Goal: Information Seeking & Learning: Find specific fact

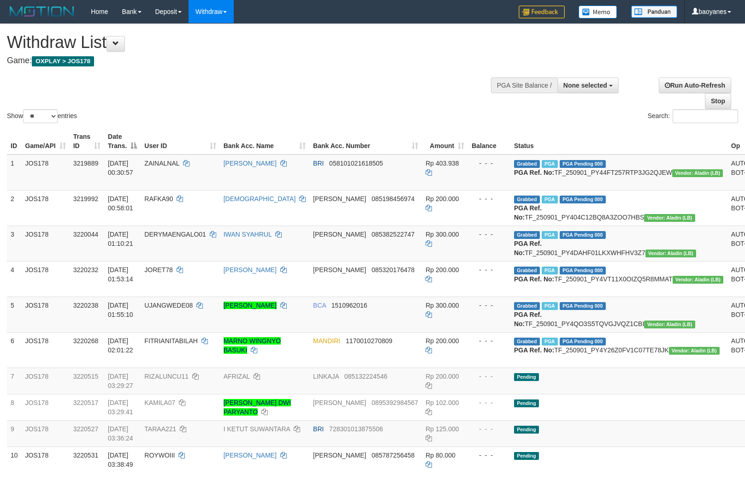
select select
select select "**"
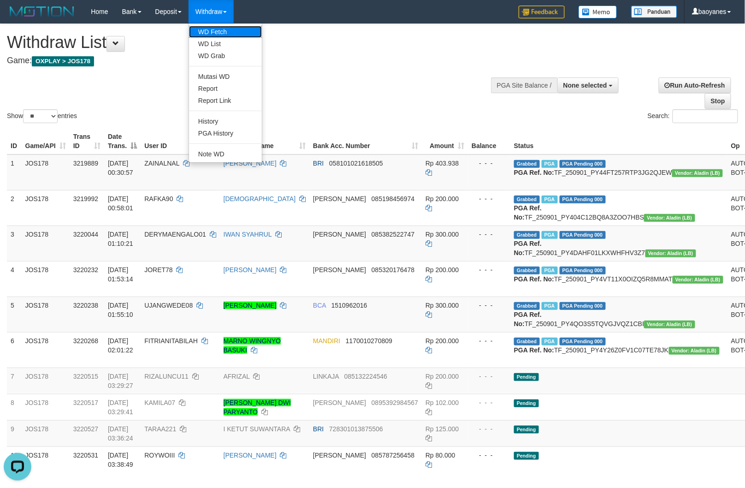
click at [210, 29] on link "WD Fetch" at bounding box center [225, 32] width 73 height 12
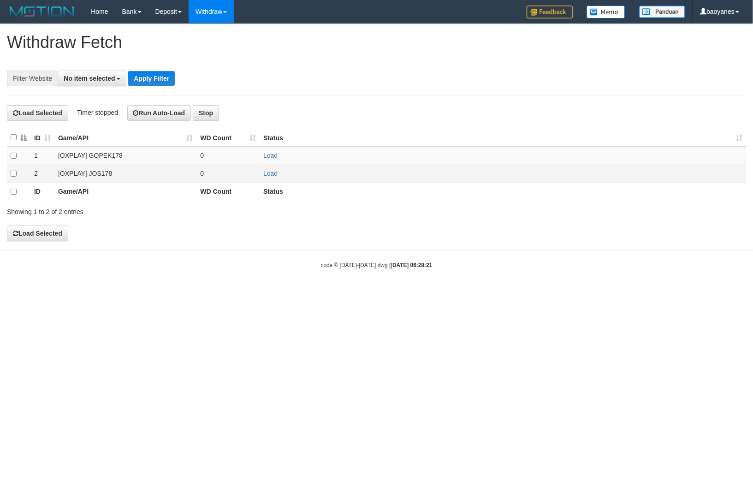
click at [99, 174] on td "[OXPLAY] JOS178" at bounding box center [125, 174] width 142 height 18
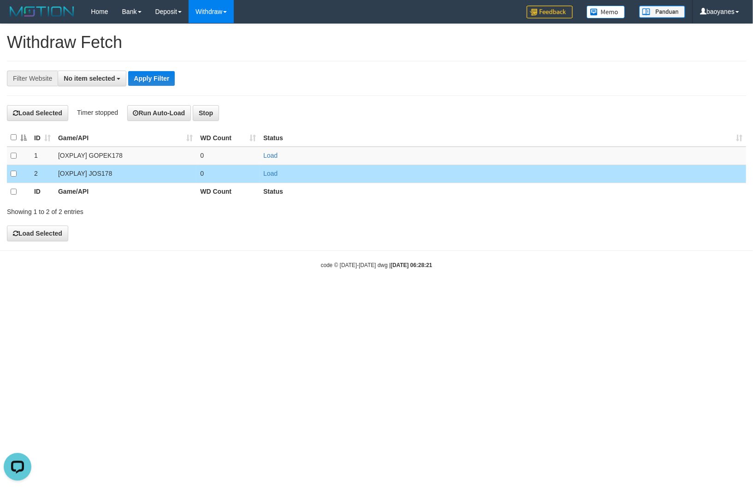
click at [279, 176] on td "Load" at bounding box center [503, 174] width 486 height 18
click at [273, 176] on link "Load" at bounding box center [270, 173] width 14 height 7
click at [104, 79] on span "No item selected" at bounding box center [89, 78] width 51 height 7
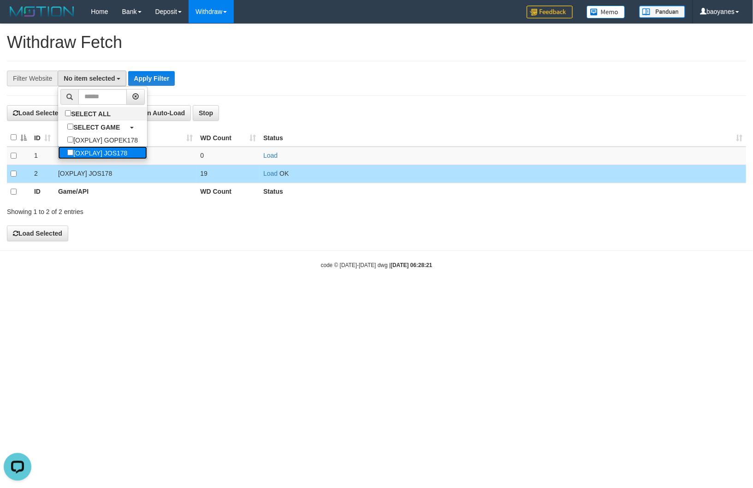
drag, startPoint x: 108, startPoint y: 155, endPoint x: 117, endPoint y: 154, distance: 8.4
click at [109, 155] on label "[OXPLAY] JOS178" at bounding box center [97, 152] width 78 height 13
select select "****"
click at [162, 75] on button "Apply Filter" at bounding box center [156, 78] width 47 height 15
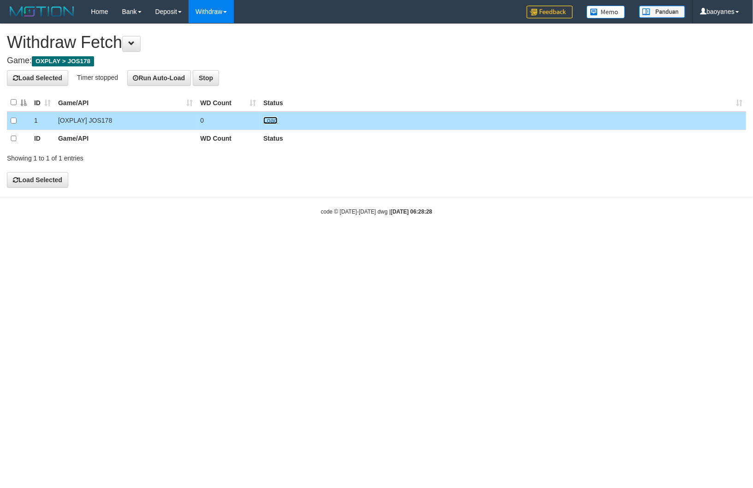
click at [274, 123] on link "Load" at bounding box center [270, 120] width 14 height 7
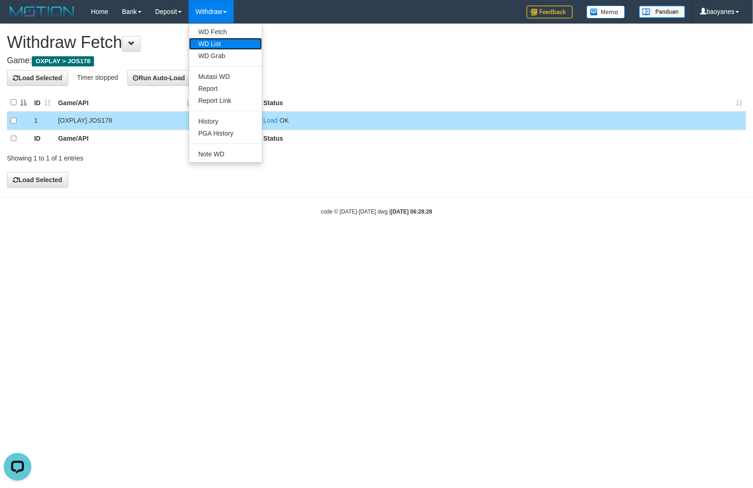
click at [219, 40] on link "WD List" at bounding box center [225, 44] width 73 height 12
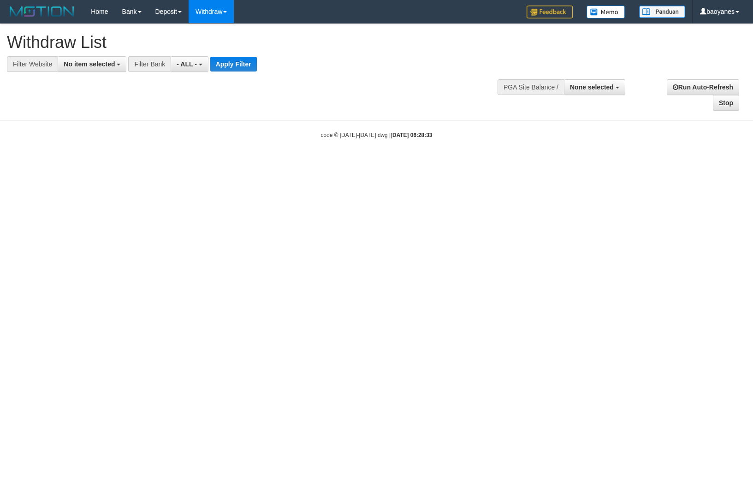
select select
click at [117, 69] on button "No item selected" at bounding box center [92, 64] width 69 height 16
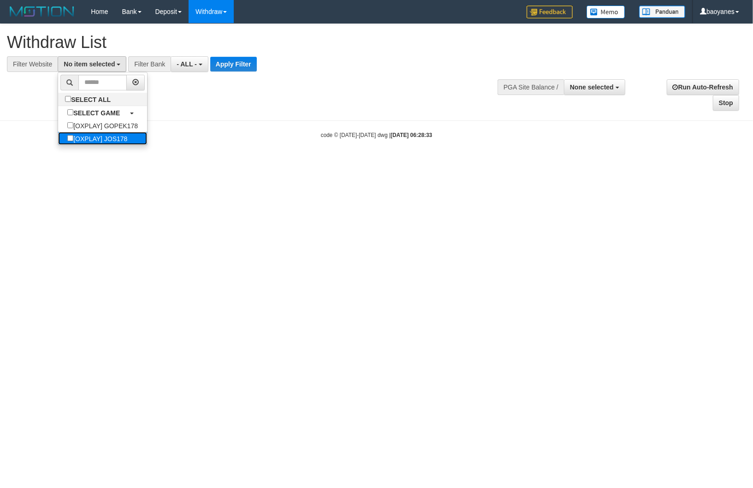
click at [128, 139] on label "[OXPLAY] JOS178" at bounding box center [97, 138] width 78 height 13
select select "****"
click at [240, 67] on button "Apply Filter" at bounding box center [237, 64] width 47 height 15
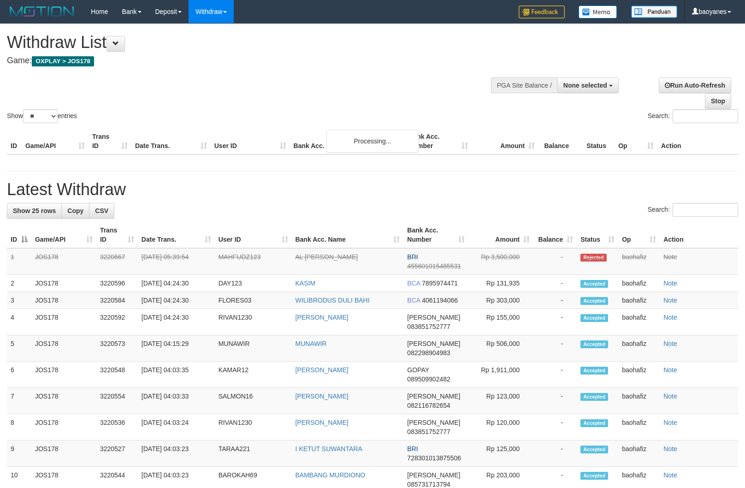
select select
select select "**"
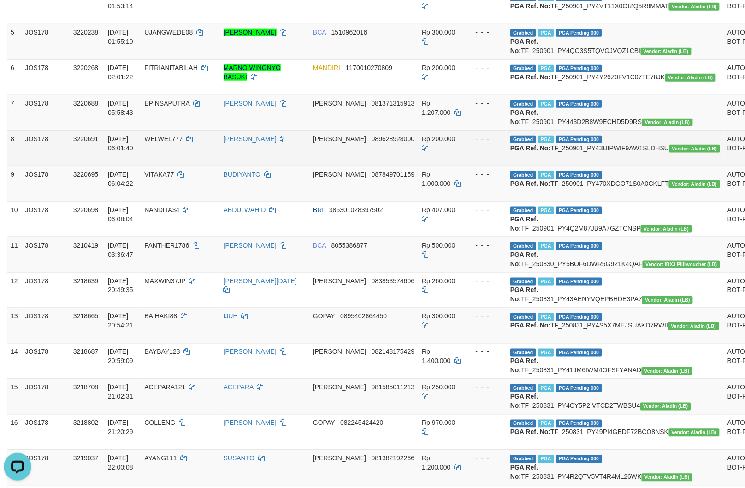
scroll to position [256, 0]
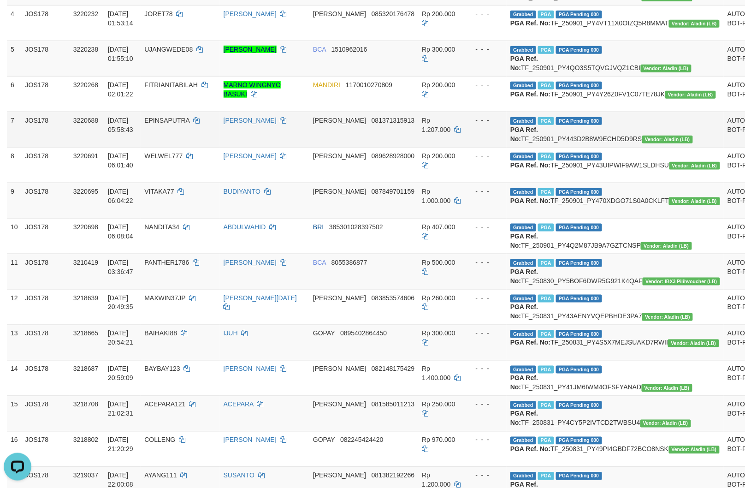
click at [584, 147] on td "Grabbed PGA PGA Pending 000 PGA Ref. No: TF_250901_PY443D2B8W9ECHD5D9RS Vendor:…" at bounding box center [615, 129] width 217 height 35
copy td "TF_250901_PY443D2B8W9ECHD5D9RS"
click at [197, 147] on td "EPINSAPUTRA" at bounding box center [180, 129] width 79 height 35
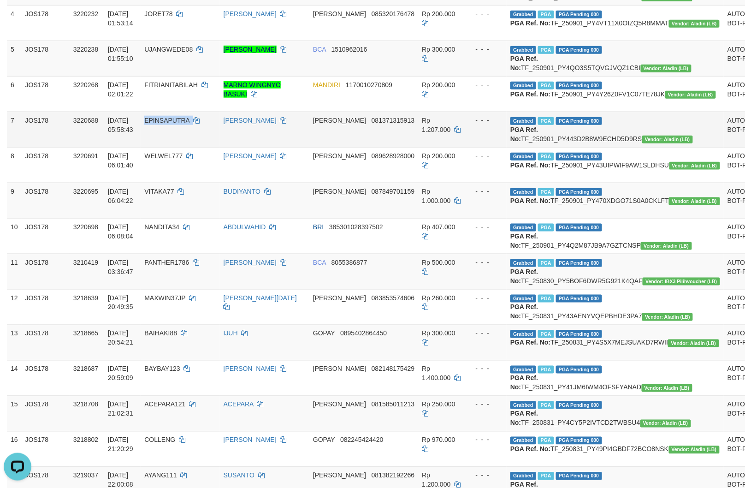
click at [197, 147] on td "EPINSAPUTRA" at bounding box center [180, 129] width 79 height 35
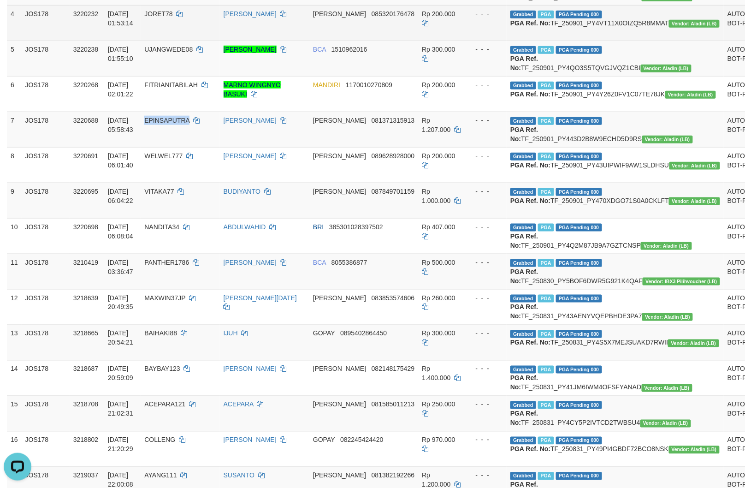
copy span "EPINSAPUTRA"
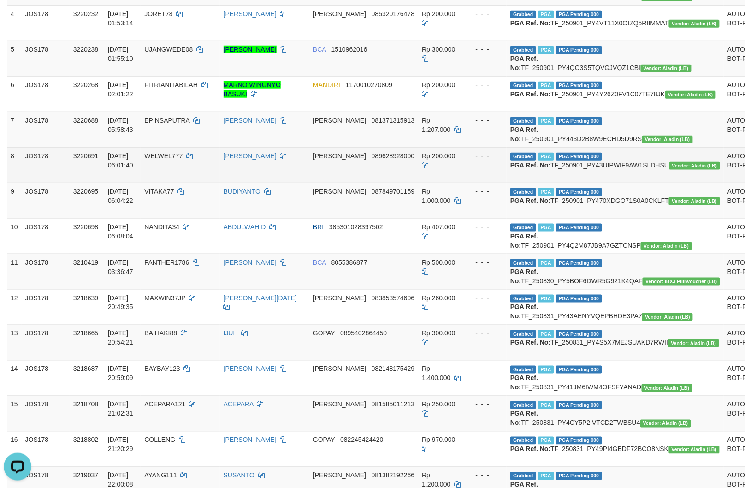
click at [567, 183] on td "Grabbed PGA PGA Pending 000 PGA Ref. No: TF_250901_PY43UIPWIF9AW1SLDHSU Vendor:…" at bounding box center [615, 164] width 217 height 35
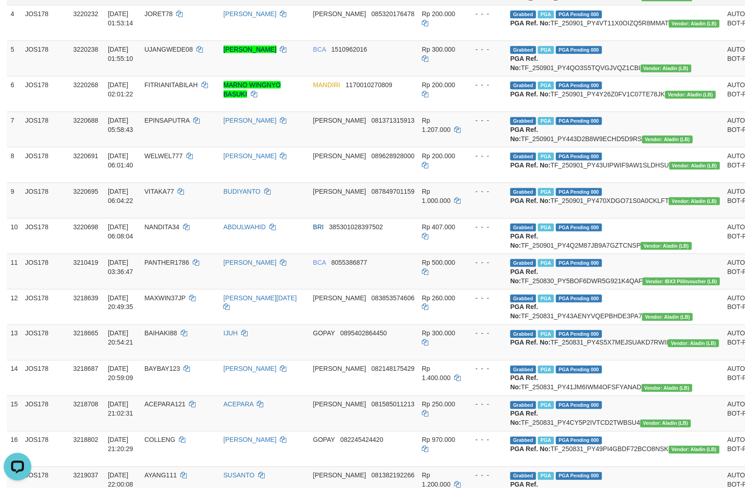
copy td "TF_250901_PY43UIPWIF9AW1SLDHSU"
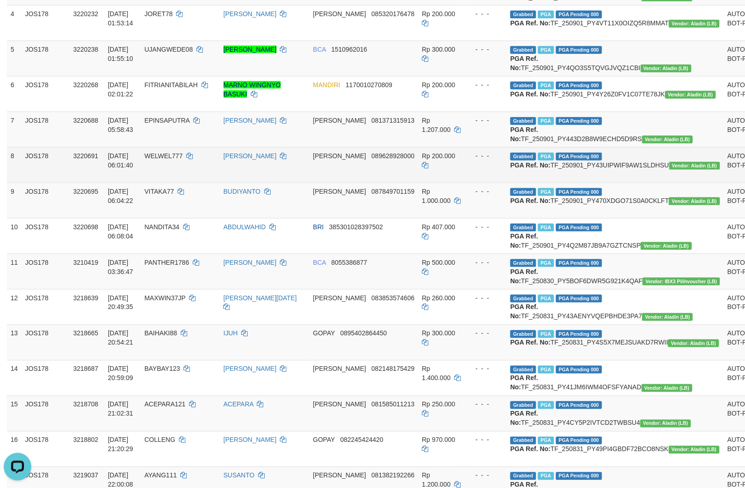
click at [195, 183] on td "WELWEL777" at bounding box center [180, 164] width 79 height 35
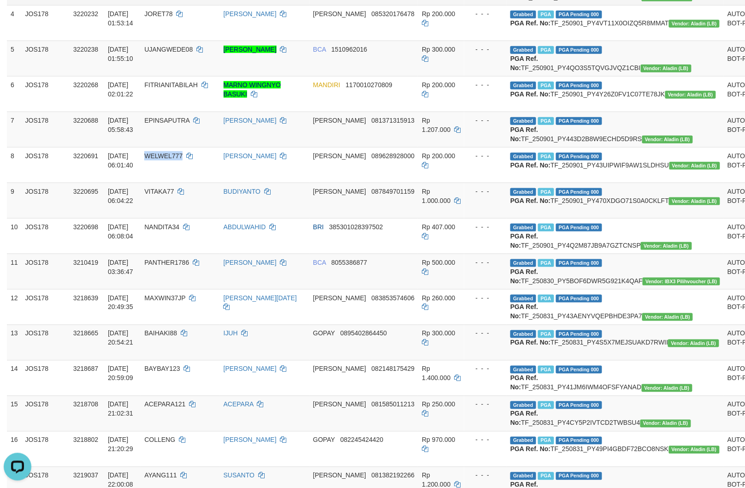
copy span "WELWEL777"
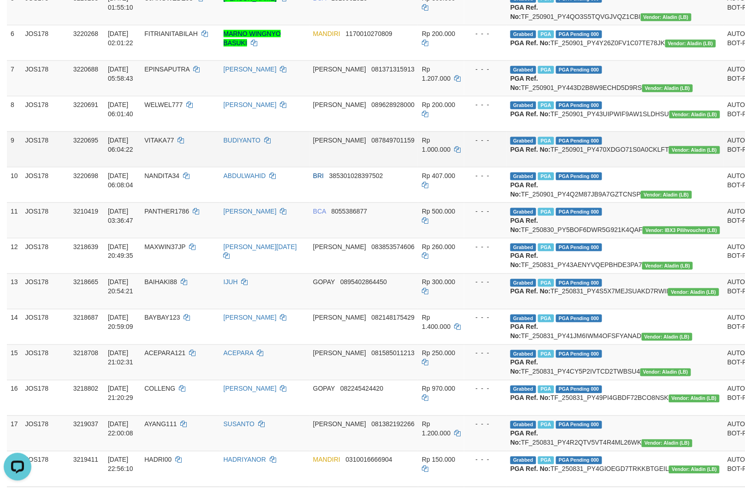
click at [568, 167] on td "Grabbed PGA PGA Pending 000 PGA Ref. No: TF_250901_PY470XDGO71S0A0CKLFT Vendor:…" at bounding box center [615, 148] width 217 height 35
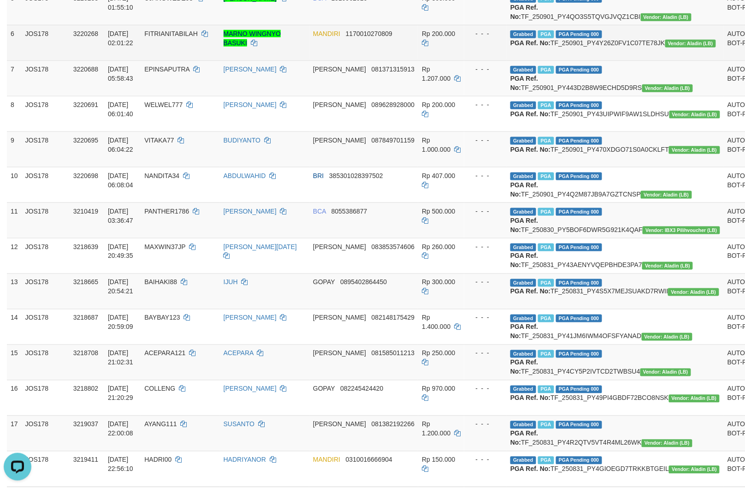
copy td "TF_250901_PY470XDGO71S0A0CKLFT"
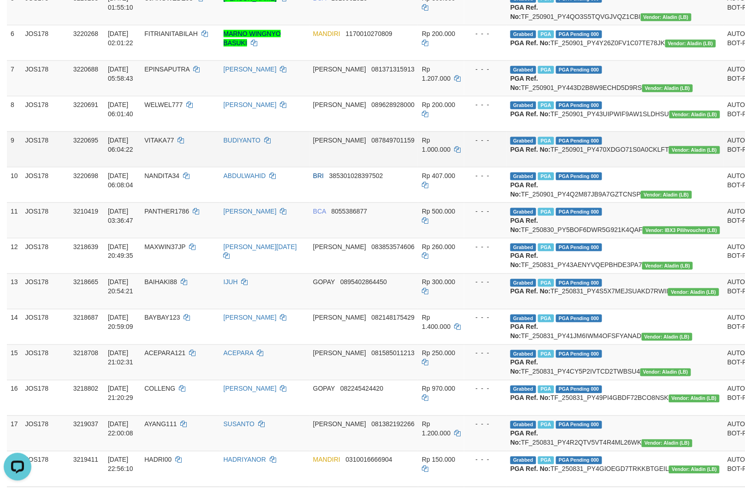
click at [194, 167] on td "VITAKA77" at bounding box center [180, 148] width 79 height 35
copy span "VITAKA77"
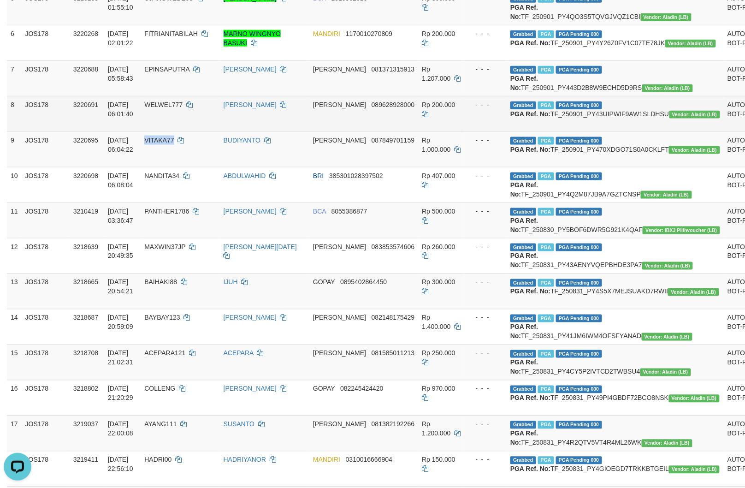
scroll to position [358, 0]
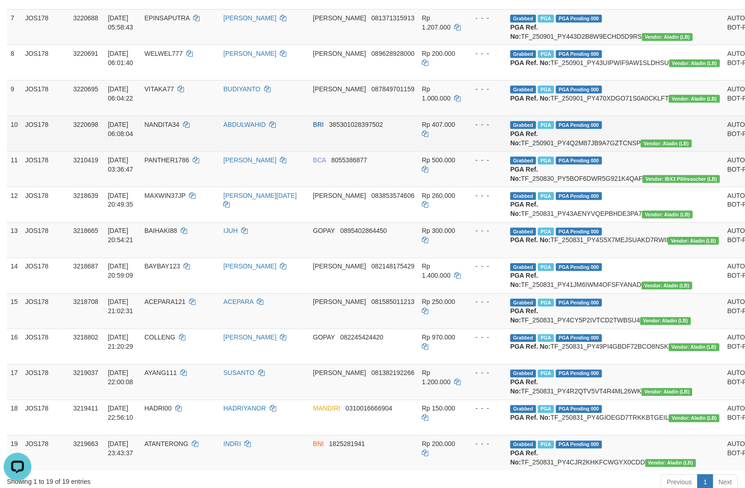
click at [578, 151] on td "Grabbed PGA PGA Pending 000 PGA Ref. No: TF_250901_PY4Q2M87JB9A7GZTCNSP Vendor:…" at bounding box center [615, 133] width 217 height 35
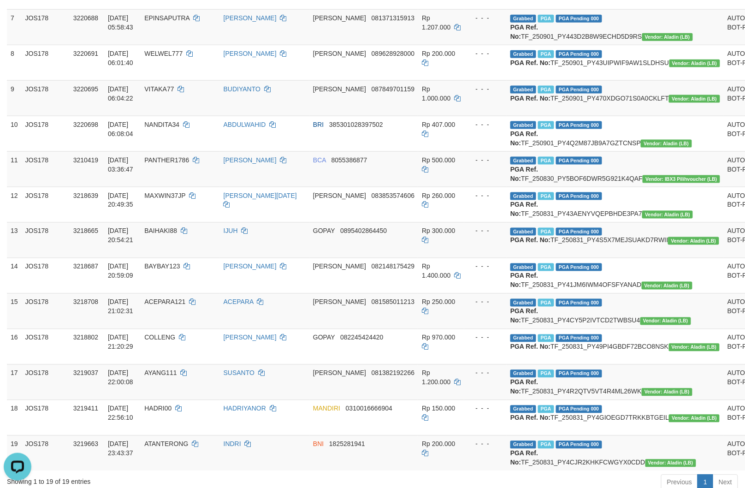
copy td "TF_250901_PY4Q2M87JB9A7GZTCNSP"
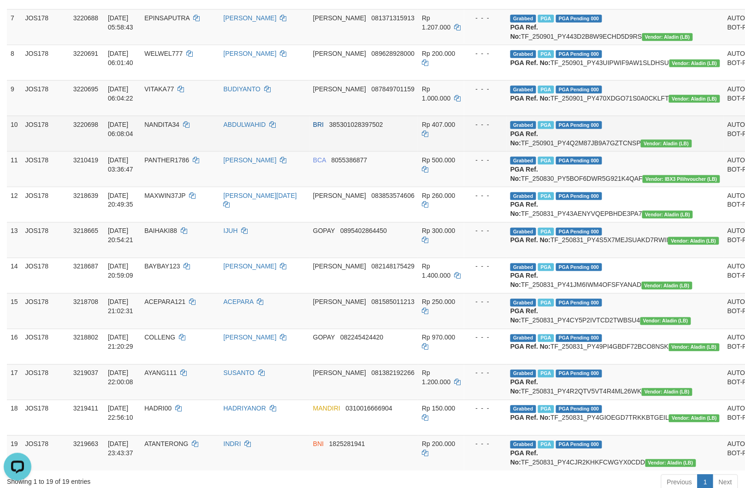
click at [189, 151] on td "NANDITA34" at bounding box center [180, 133] width 79 height 35
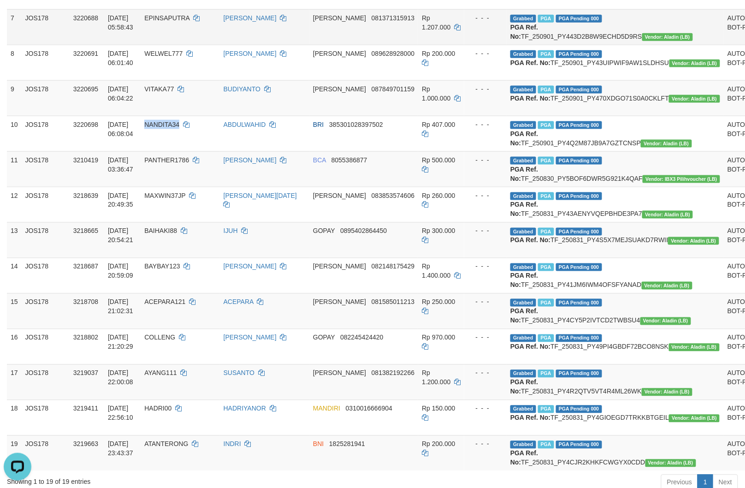
copy span "NANDITA34"
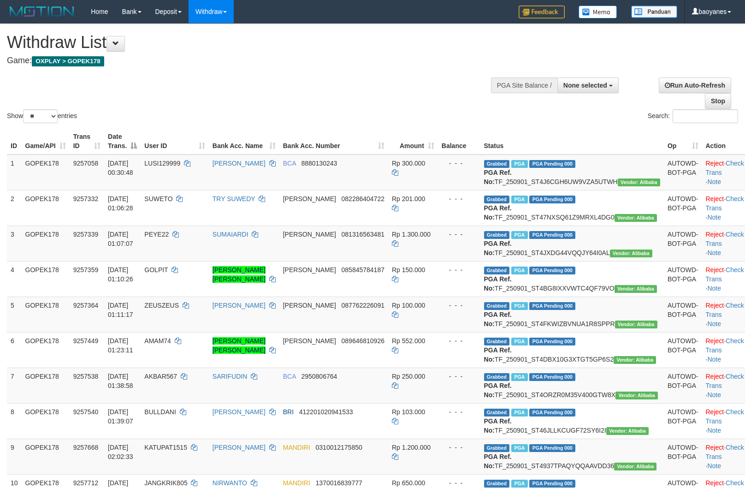
select select
select select "**"
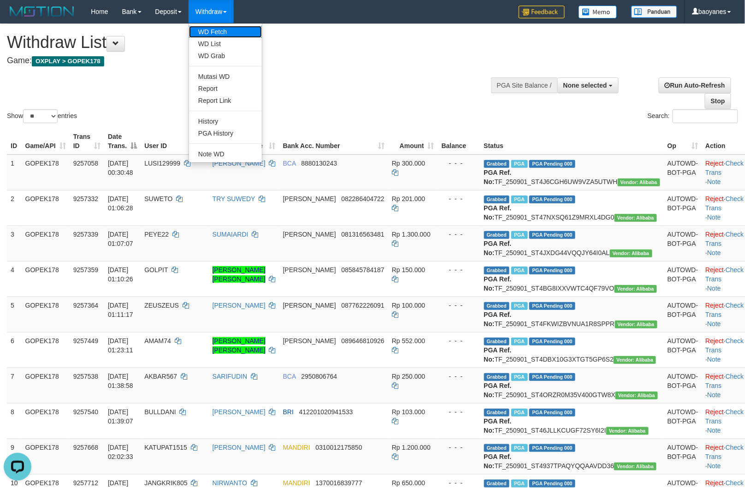
click at [211, 26] on link "WD Fetch" at bounding box center [225, 32] width 73 height 12
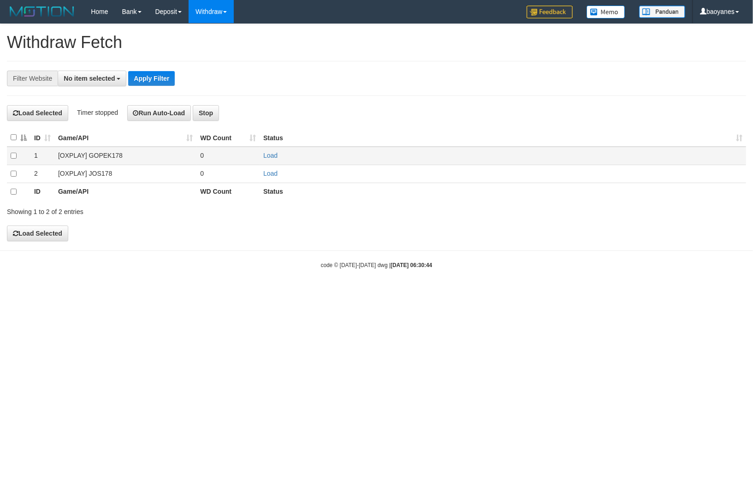
click at [118, 154] on td "[OXPLAY] GOPEK178" at bounding box center [125, 156] width 142 height 18
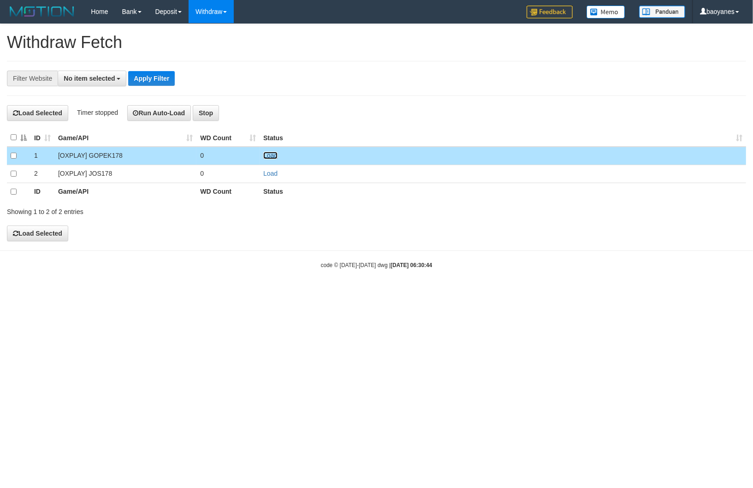
click at [277, 155] on link "Load" at bounding box center [270, 155] width 14 height 7
click at [94, 68] on div "**********" at bounding box center [376, 78] width 739 height 35
click at [98, 76] on span "No item selected" at bounding box center [89, 78] width 51 height 7
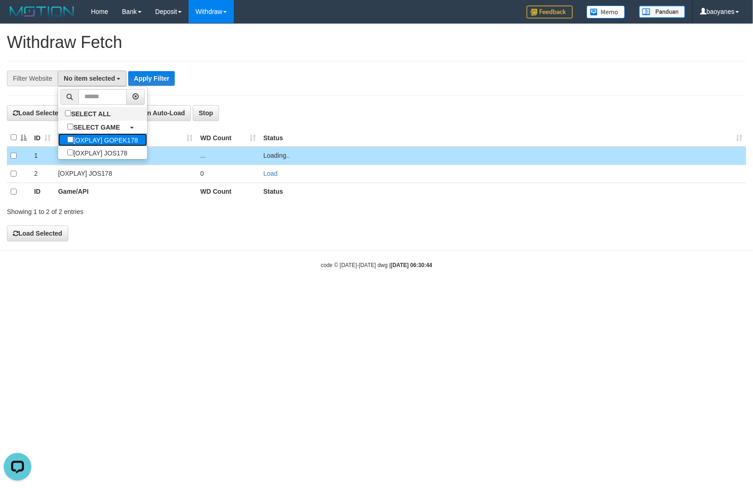
click at [124, 140] on label "[OXPLAY] GOPEK178" at bounding box center [102, 139] width 89 height 13
select select "***"
click at [167, 82] on button "Apply Filter" at bounding box center [166, 78] width 47 height 15
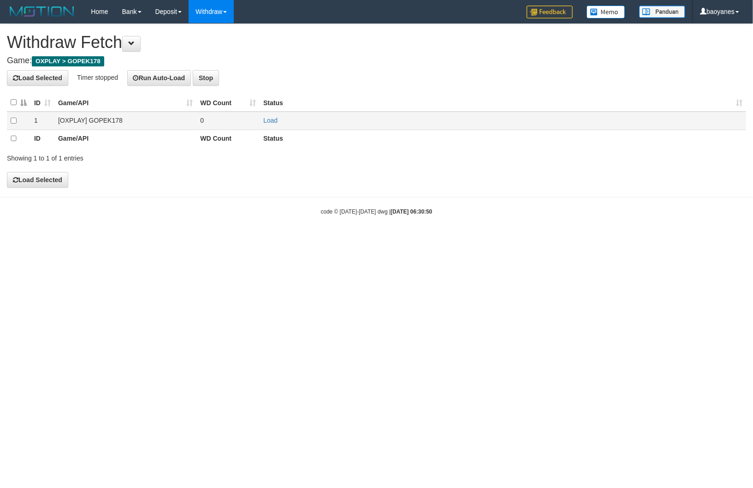
click at [100, 124] on td "[OXPLAY] GOPEK178" at bounding box center [125, 121] width 142 height 18
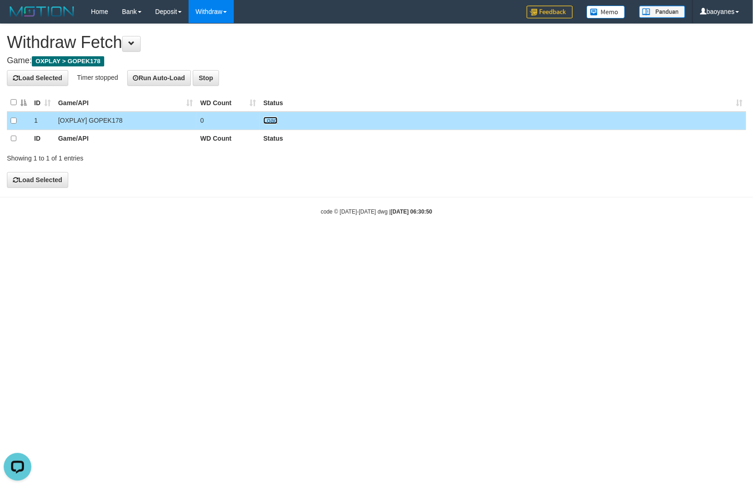
click at [268, 118] on link "Load" at bounding box center [270, 120] width 14 height 7
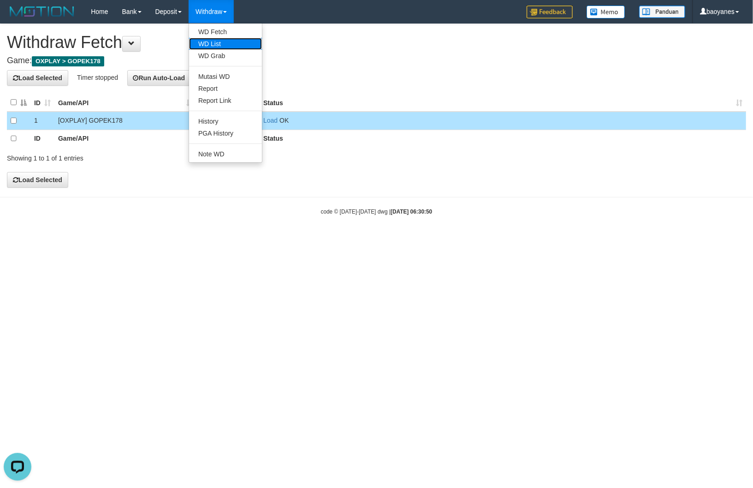
click at [220, 40] on link "WD List" at bounding box center [225, 44] width 73 height 12
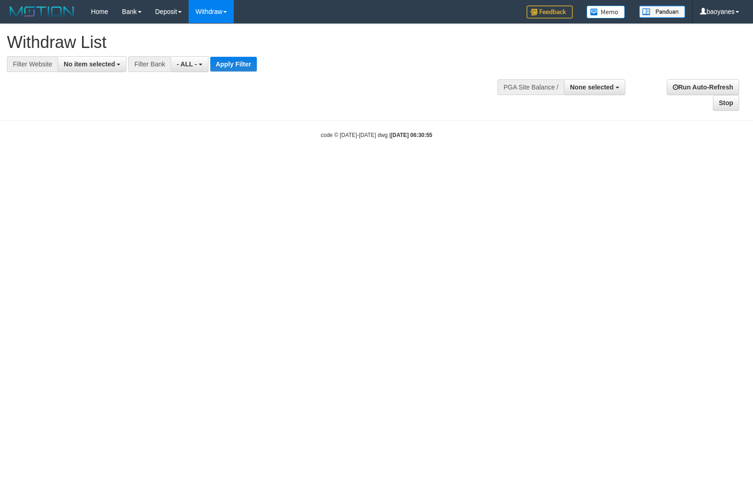
select select
click at [104, 66] on span "No item selected" at bounding box center [89, 63] width 51 height 7
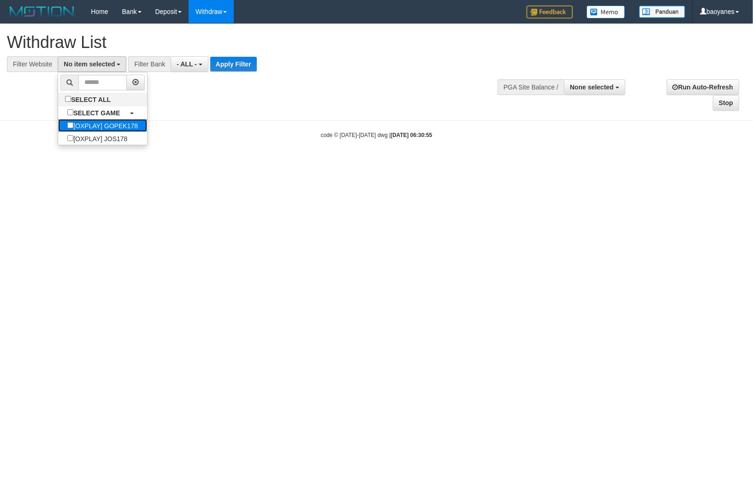
click at [129, 128] on label "[OXPLAY] GOPEK178" at bounding box center [102, 125] width 89 height 13
select select "***"
click at [262, 68] on button "Apply Filter" at bounding box center [248, 64] width 47 height 15
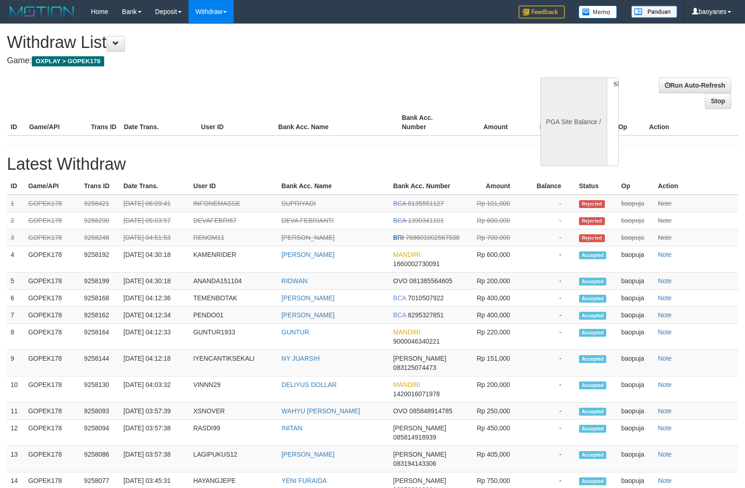
select select
select select "**"
select select
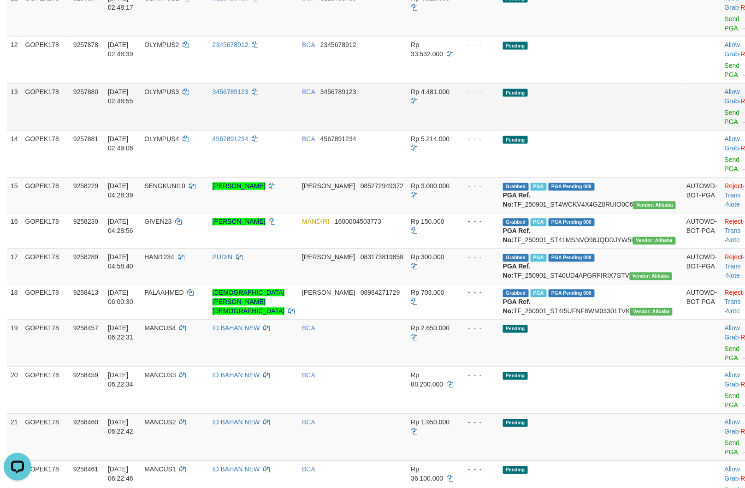
scroll to position [461, 0]
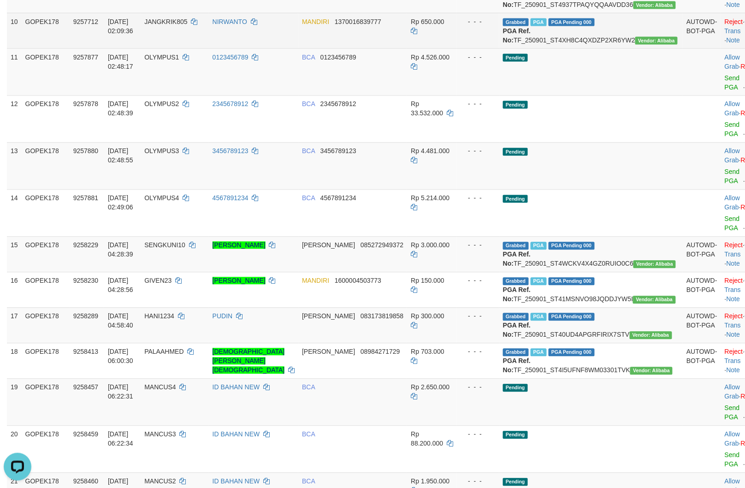
click at [601, 48] on td "Grabbed PGA PGA Pending 000 {"status":"000","data":{"unique_id":"805-9257712-20…" at bounding box center [590, 30] width 183 height 35
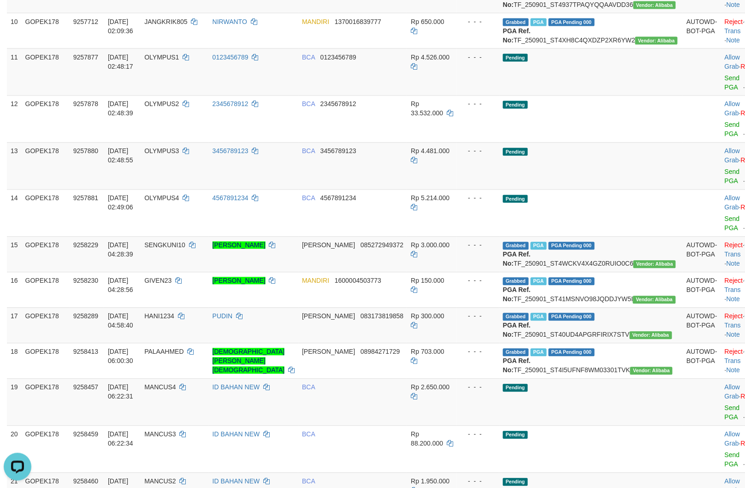
copy td "TF_250901_ST4XH8C4QXDZP2XR6YW2"
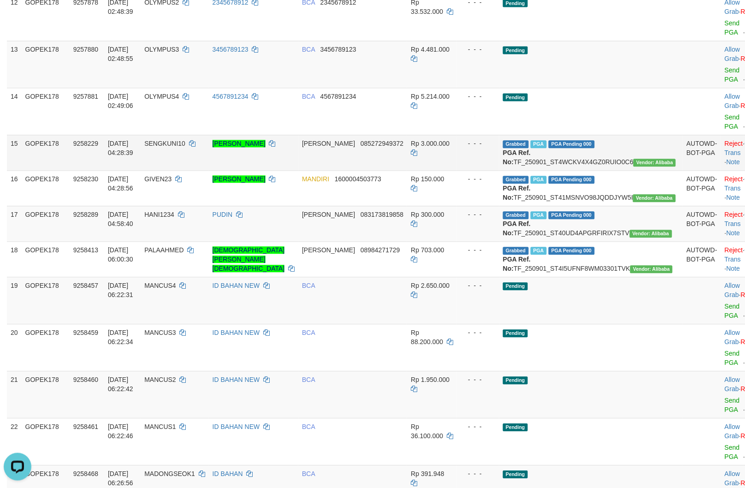
scroll to position [563, 0]
click at [583, 170] on td "Grabbed PGA PGA Pending 000 {"status":"000","data":{"unique_id":"805-9258229-20…" at bounding box center [590, 151] width 183 height 35
copy td "TF_250901_ST4WCKV4X4GZ0RUIO0C6"
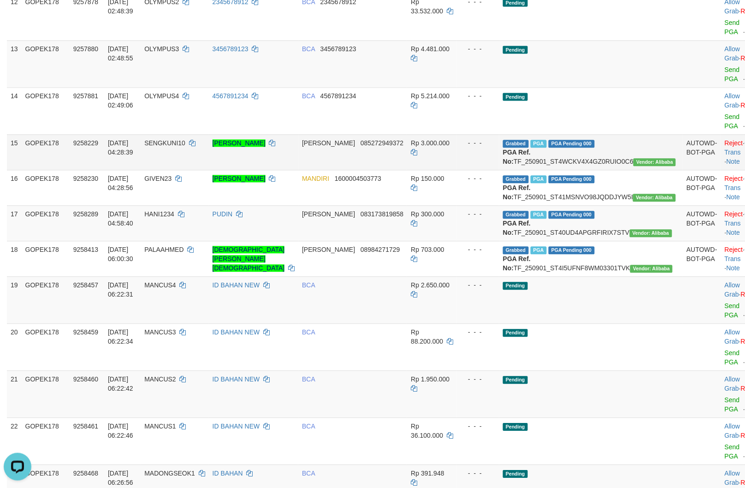
click at [191, 170] on td "SENGKUNI10" at bounding box center [175, 151] width 68 height 35
copy span "SENGKUNI10"
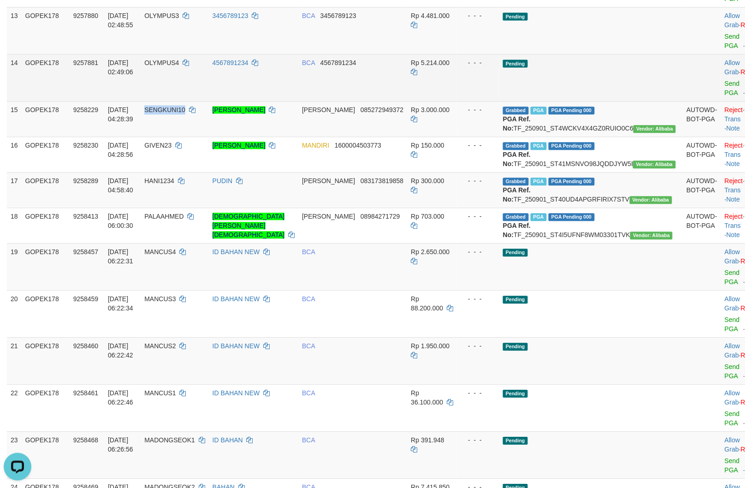
scroll to position [614, 0]
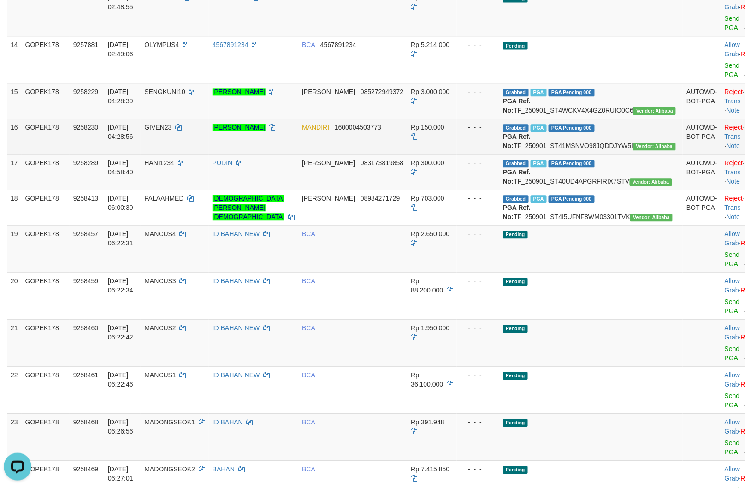
click at [586, 154] on td "Grabbed PGA PGA Pending 000 {"status":"000","data":{"unique_id":"805-9258230-20…" at bounding box center [590, 135] width 183 height 35
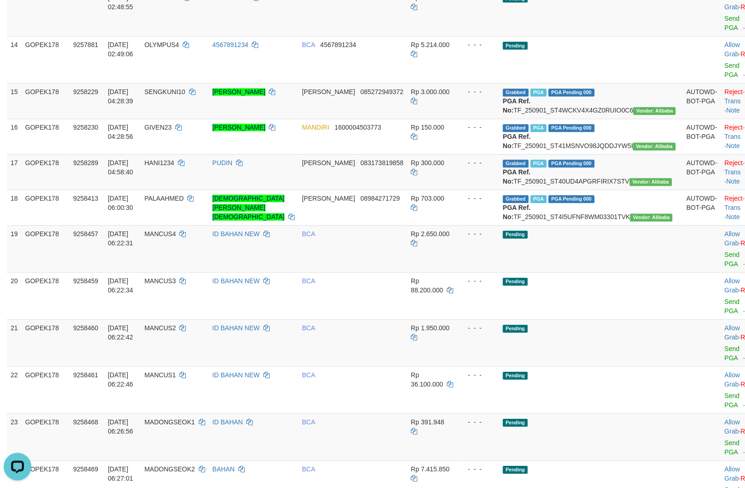
copy td "TF_250901_ST41MSNVO98JQDDJYW5I"
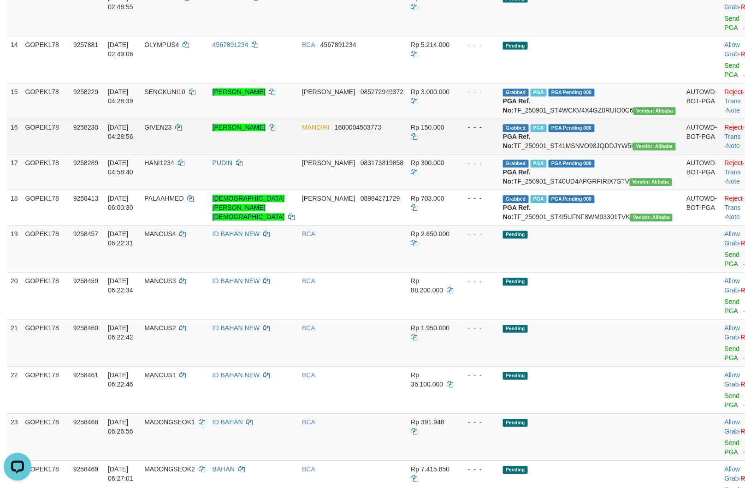
click at [194, 154] on td "GIVEN23" at bounding box center [175, 135] width 68 height 35
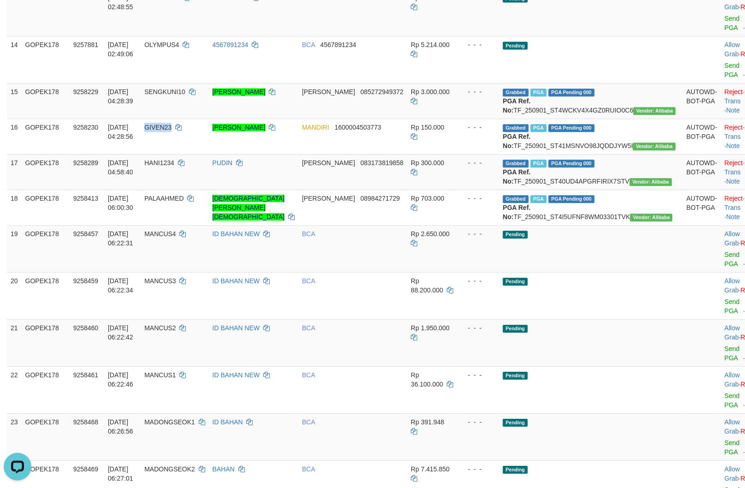
copy span "GIVEN23"
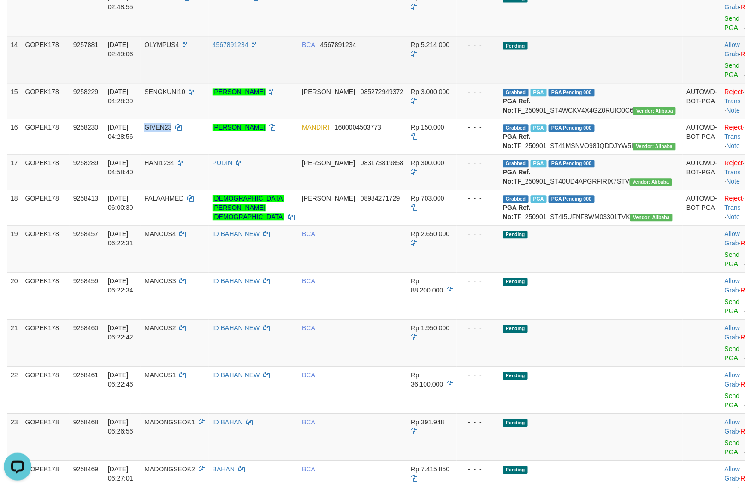
scroll to position [666, 0]
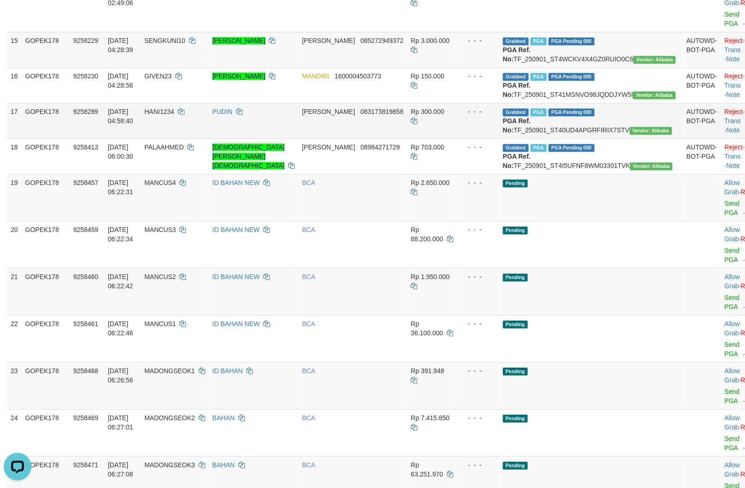
click at [557, 138] on td "Grabbed PGA PGA Pending 000 {"status":"000","data":{"unique_id":"805-9258289-20…" at bounding box center [590, 120] width 183 height 35
click at [558, 138] on td "Grabbed PGA PGA Pending 000 {"status":"000","data":{"unique_id":"805-9258289-20…" at bounding box center [590, 120] width 183 height 35
copy td "TF_250901_ST40UD4APGRFIRIX7STV"
click at [186, 138] on td "HANI1234" at bounding box center [175, 120] width 68 height 35
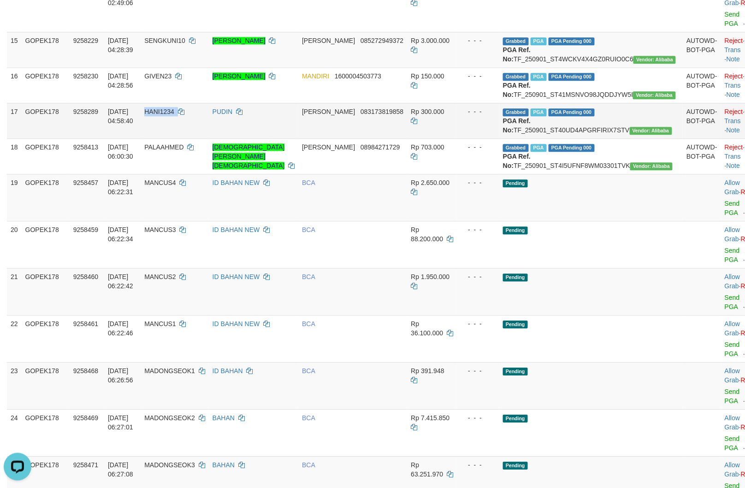
click at [186, 138] on td "HANI1234" at bounding box center [175, 120] width 68 height 35
copy span "HANI1234"
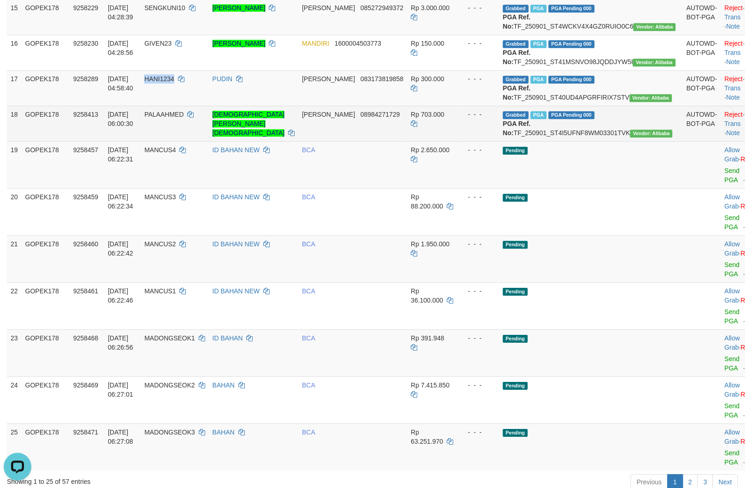
scroll to position [717, 0]
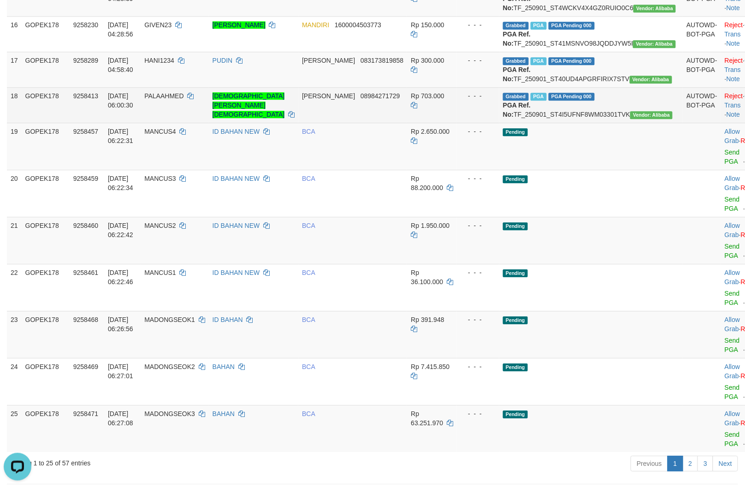
click at [599, 123] on td "Grabbed PGA PGA Pending 000 {"status":"000","data":{"unique_id":"805-9258413-20…" at bounding box center [590, 104] width 183 height 35
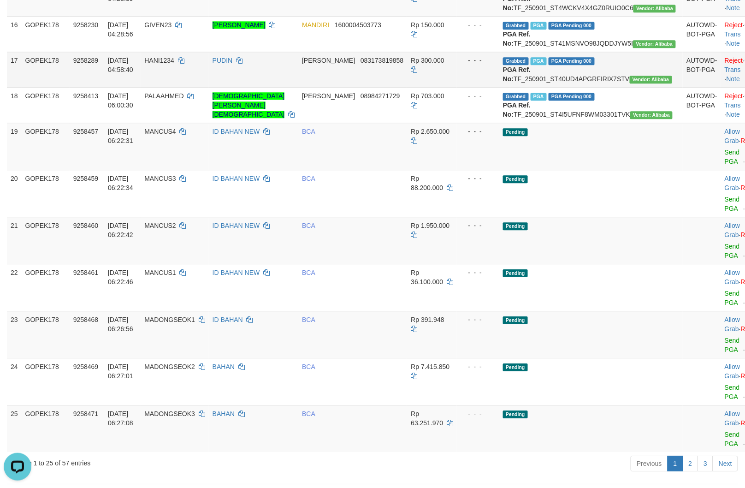
copy td "TF_250901_ST4I5UFNF8WM03301TVK"
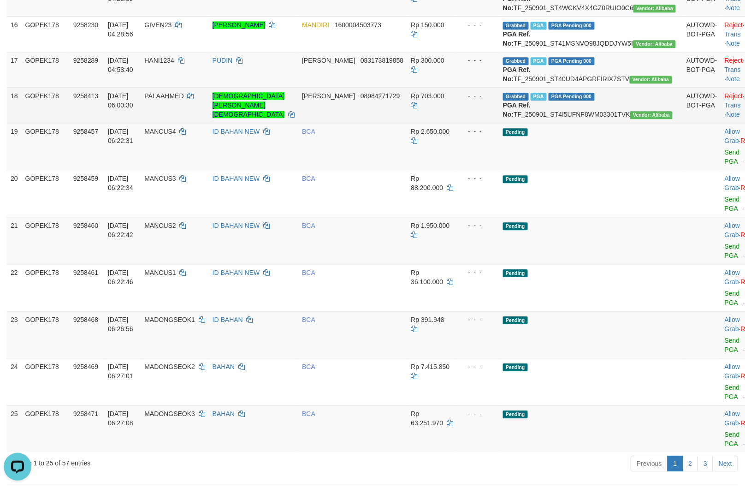
click at [188, 123] on td "PALAAHMED" at bounding box center [175, 104] width 68 height 35
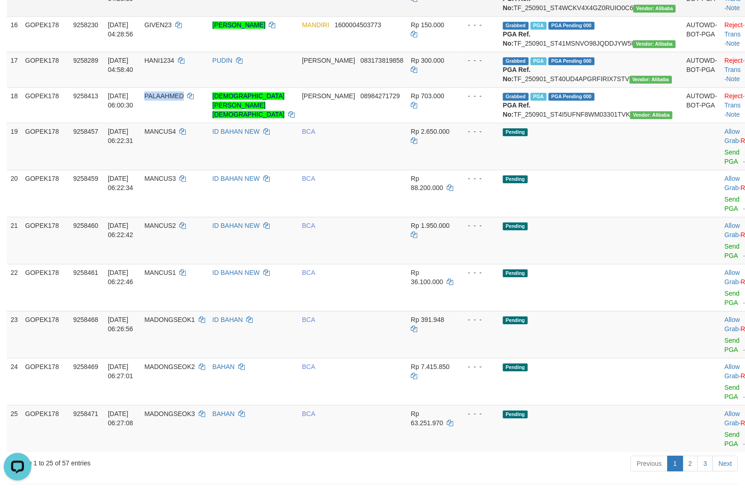
copy span "PALAAHMED"
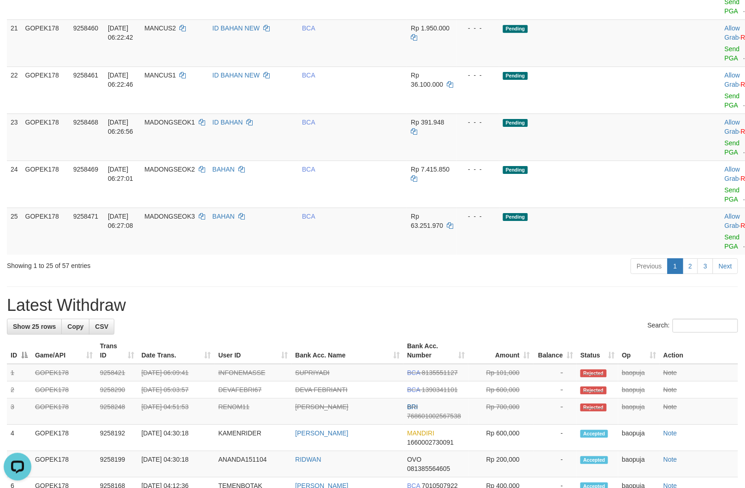
scroll to position [973, 0]
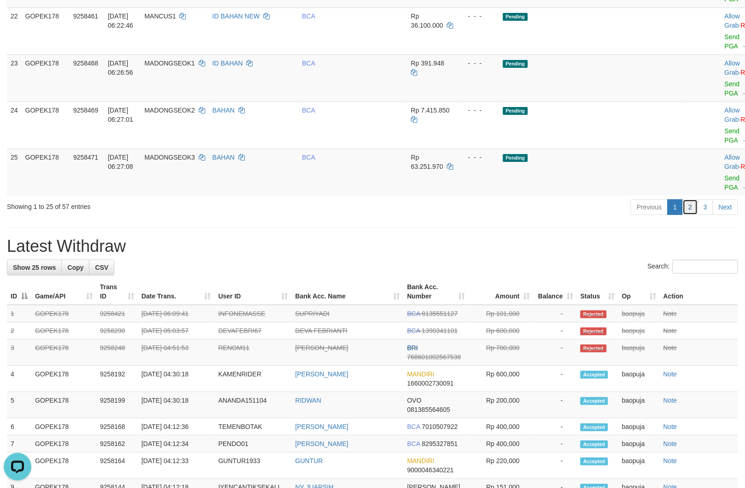
click at [691, 215] on link "2" at bounding box center [691, 207] width 16 height 16
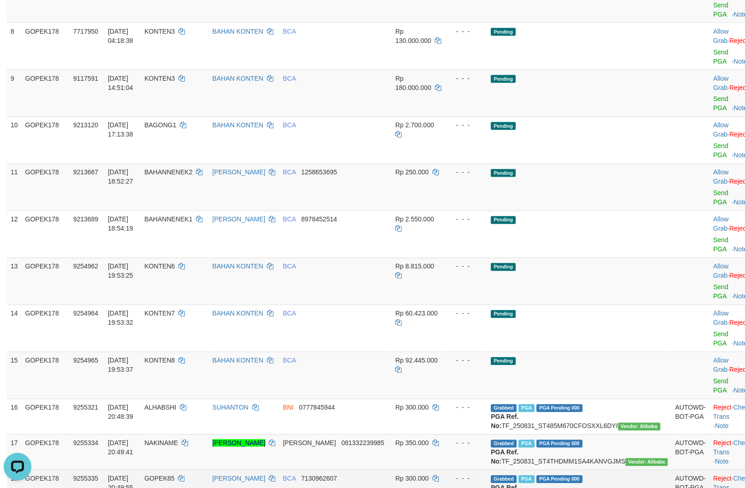
scroll to position [717, 0]
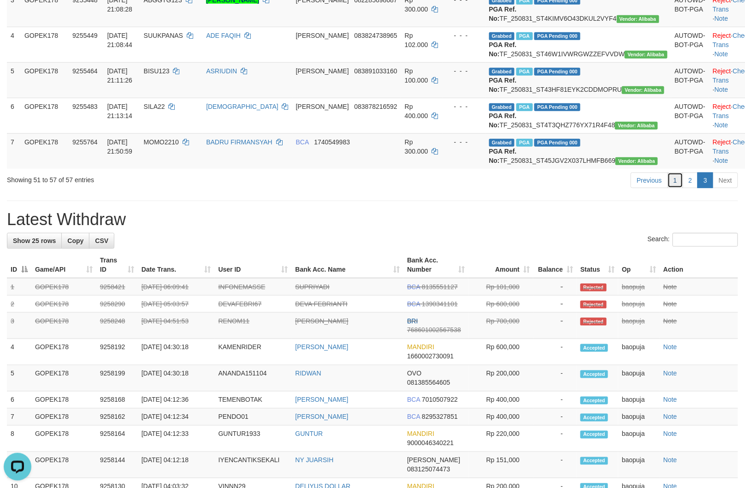
click at [678, 188] on link "1" at bounding box center [675, 180] width 16 height 16
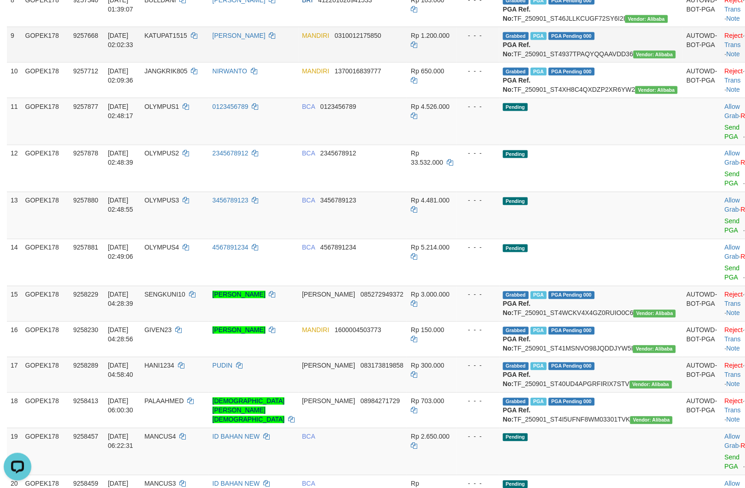
scroll to position [400, 0]
